Goal: Find specific page/section: Find specific page/section

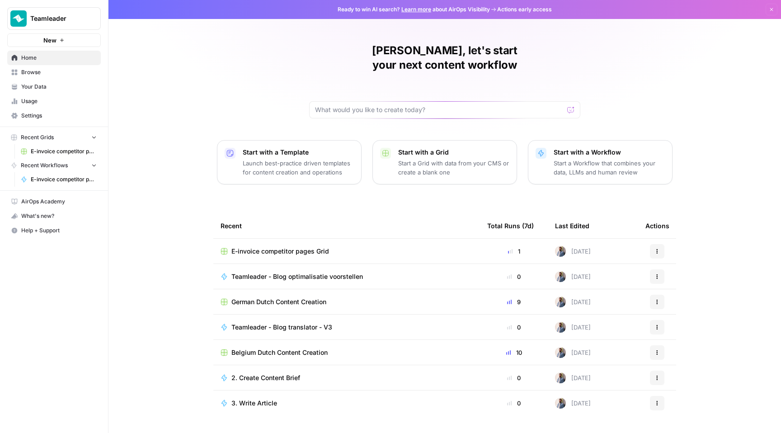
click at [73, 14] on button "Teamleader" at bounding box center [53, 18] width 93 height 23
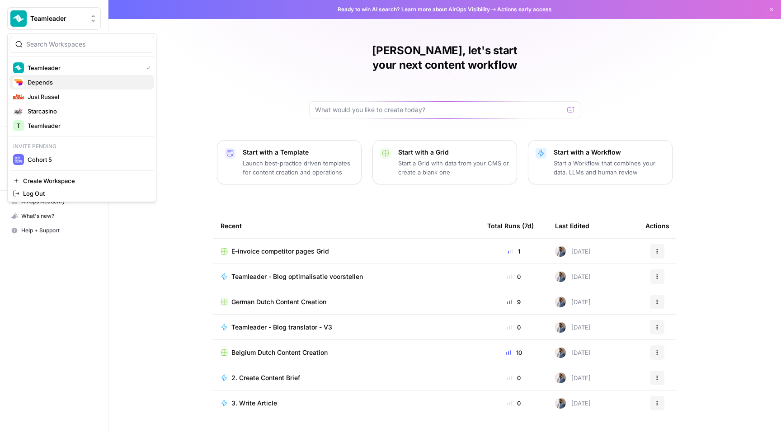
click at [86, 85] on span "Depends" at bounding box center [87, 82] width 119 height 9
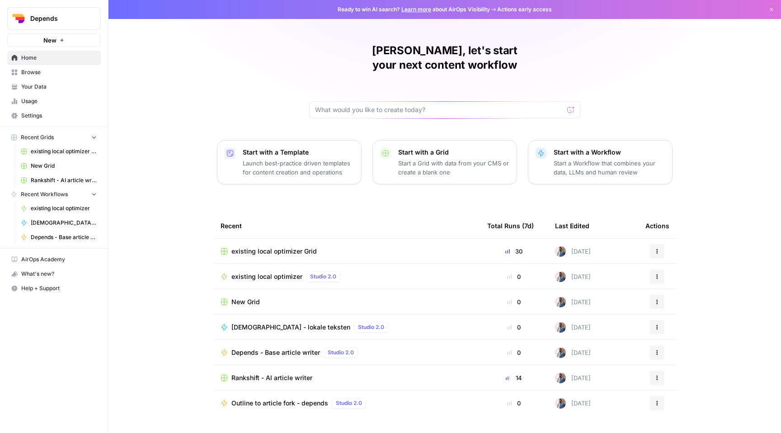
click at [72, 16] on span "Depends" at bounding box center [57, 18] width 55 height 9
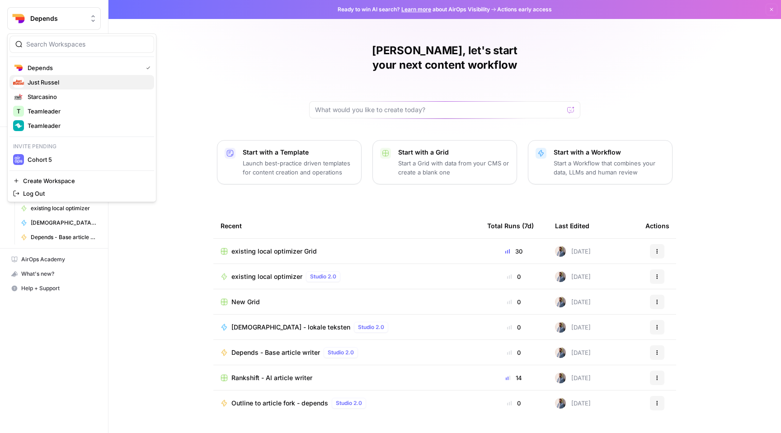
click at [77, 81] on span "Just Russel" at bounding box center [87, 82] width 119 height 9
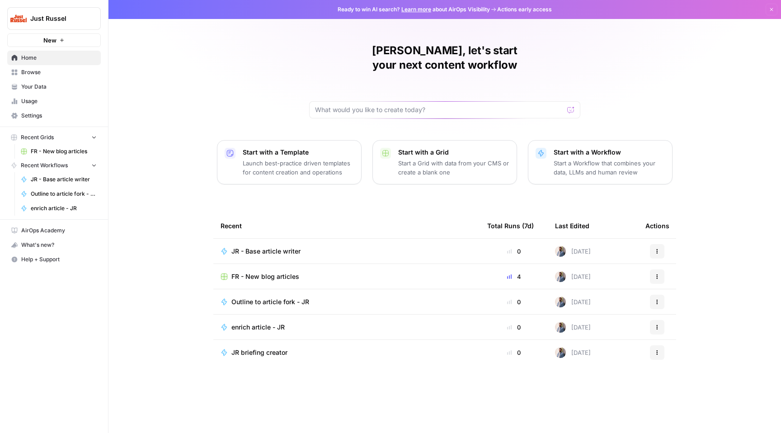
click at [291, 272] on span "FR - New blog articles" at bounding box center [265, 276] width 68 height 9
